Goal: Task Accomplishment & Management: Use online tool/utility

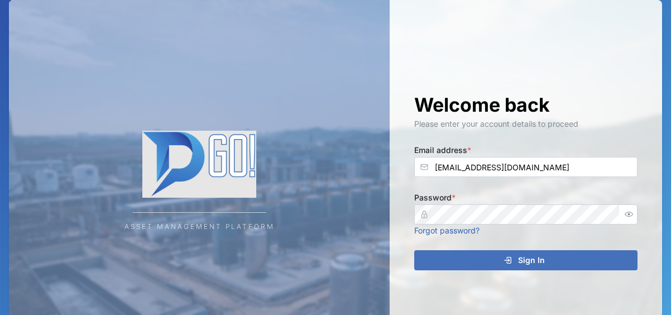
type input "[EMAIL_ADDRESS][DOMAIN_NAME]"
click at [492, 259] on div "Sign In" at bounding box center [523, 259] width 205 height 19
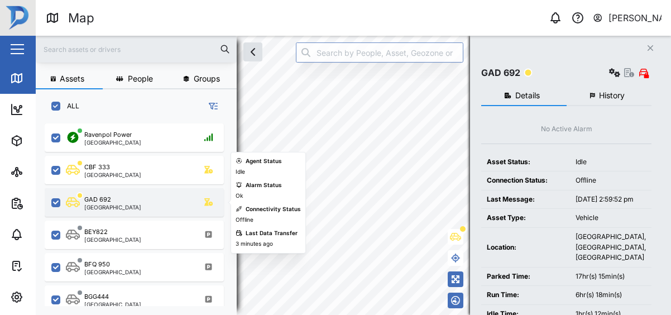
click at [143, 200] on div "GAD 692 [GEOGRAPHIC_DATA]" at bounding box center [141, 202] width 151 height 15
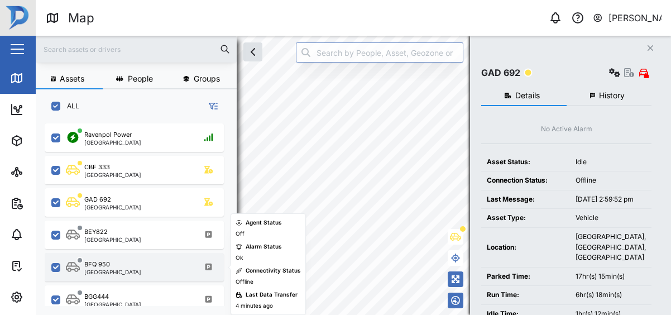
click at [142, 264] on div "BFQ 950 [GEOGRAPHIC_DATA]" at bounding box center [141, 266] width 151 height 15
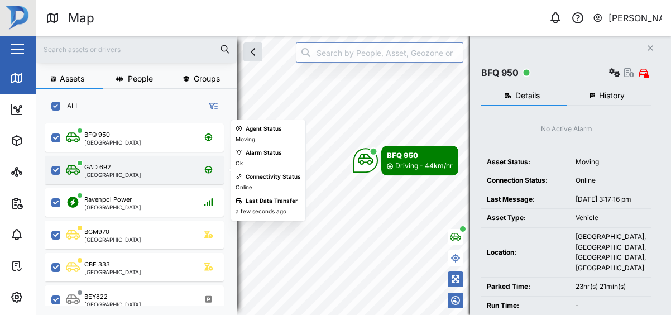
click at [118, 167] on div "GAD 692" at bounding box center [112, 166] width 57 height 9
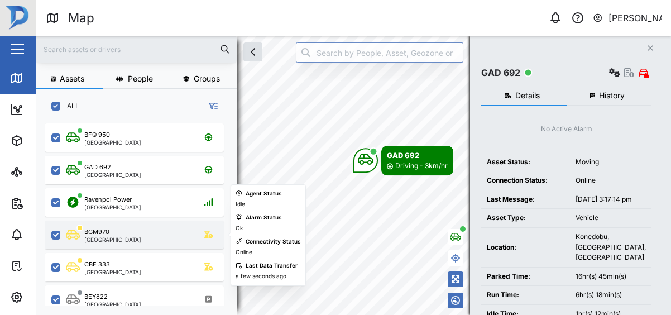
click at [187, 234] on div "BGM970 [GEOGRAPHIC_DATA]" at bounding box center [141, 234] width 151 height 15
